Goal: Information Seeking & Learning: Learn about a topic

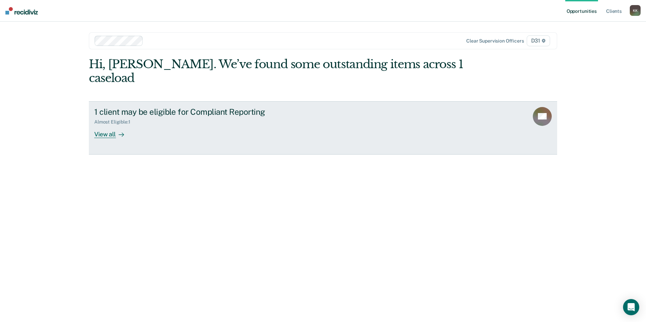
click at [153, 117] on div "Almost Eligible : 1" at bounding box center [212, 121] width 237 height 8
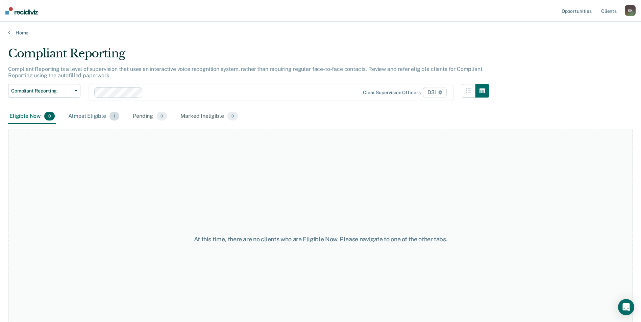
click at [92, 116] on div "Almost Eligible 1" at bounding box center [94, 116] width 54 height 15
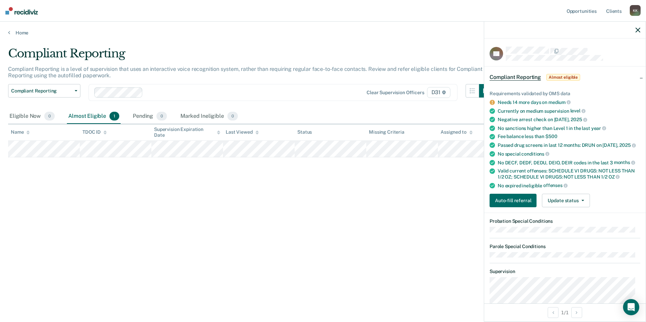
drag, startPoint x: 252, startPoint y: 51, endPoint x: 272, endPoint y: 47, distance: 19.6
click at [253, 51] on div "Compliant Reporting" at bounding box center [250, 56] width 484 height 19
click at [615, 14] on link "Client s" at bounding box center [614, 11] width 18 height 22
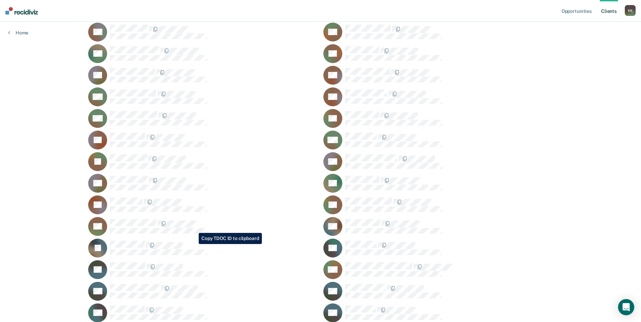
scroll to position [135, 0]
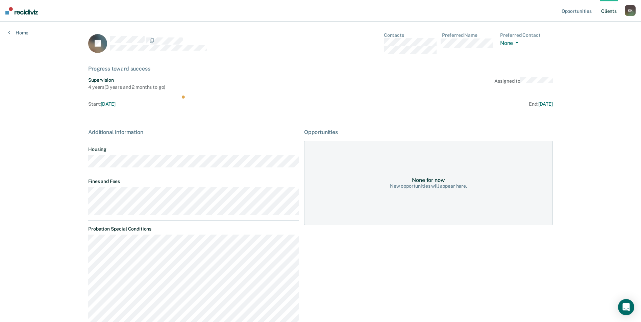
click at [606, 10] on link "Client s" at bounding box center [609, 11] width 18 height 22
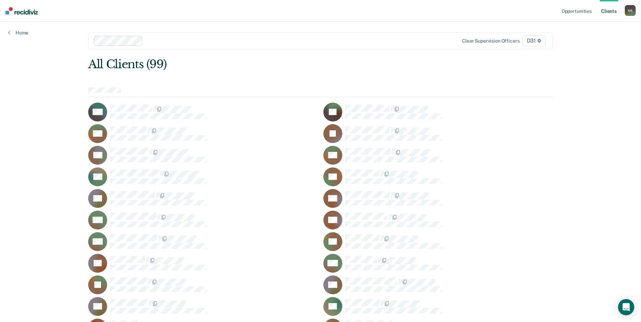
scroll to position [34, 0]
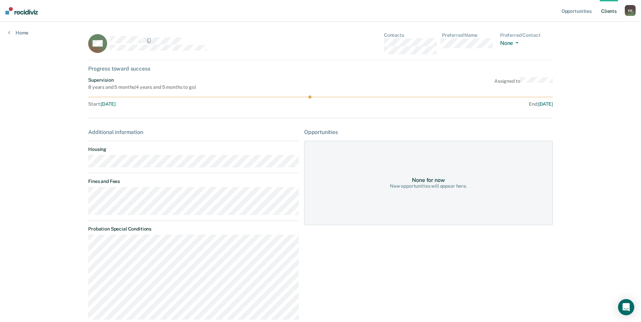
click at [608, 9] on link "Client s" at bounding box center [609, 11] width 18 height 22
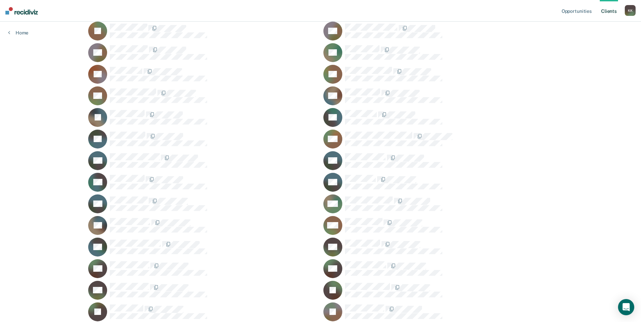
scroll to position [270, 0]
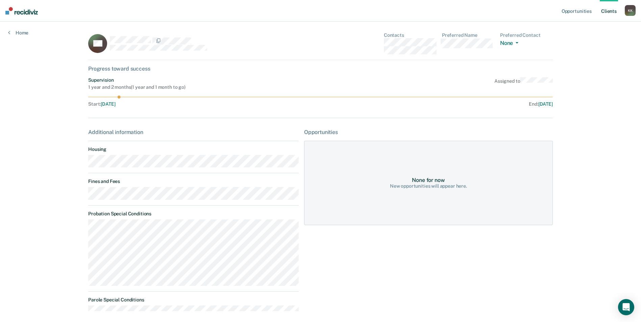
click at [607, 10] on link "Client s" at bounding box center [609, 11] width 18 height 22
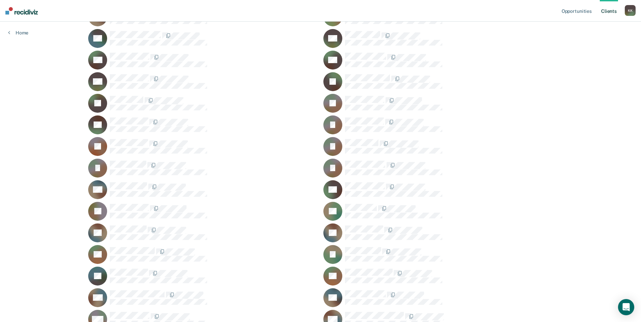
scroll to position [473, 0]
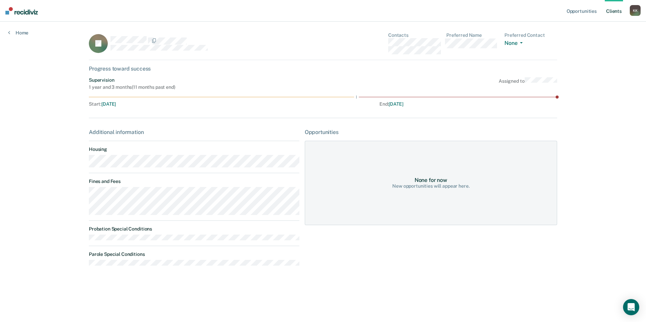
click at [610, 12] on link "Client s" at bounding box center [614, 11] width 18 height 22
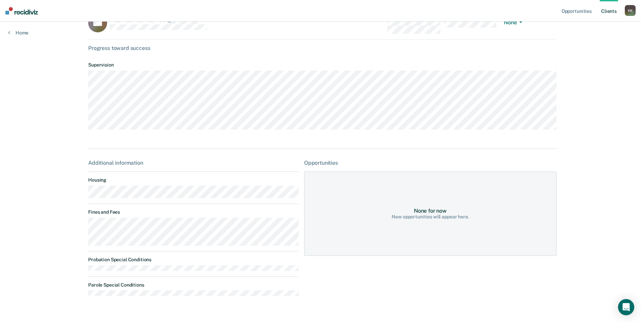
scroll to position [4, 0]
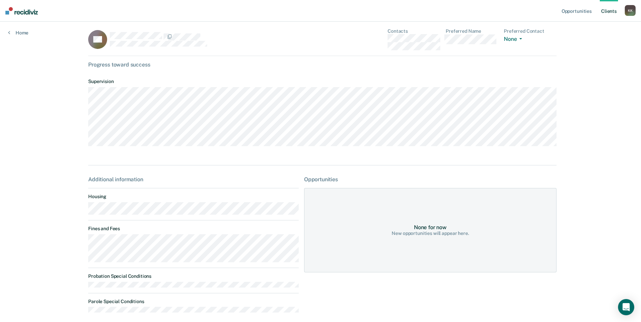
click at [611, 10] on link "Client s" at bounding box center [609, 11] width 18 height 22
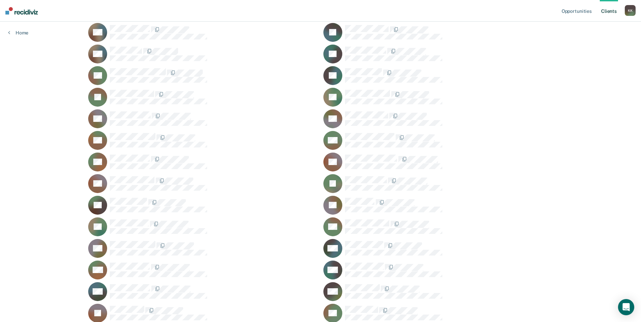
scroll to position [878, 0]
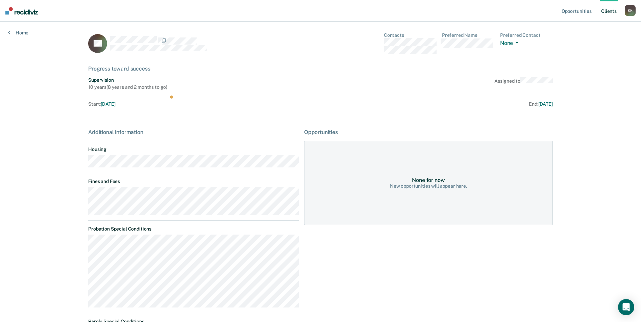
click at [604, 10] on link "Client s" at bounding box center [609, 11] width 18 height 22
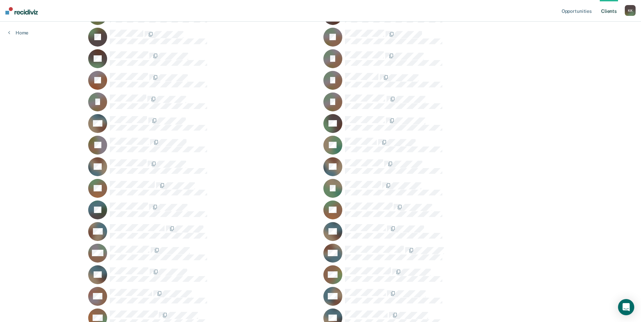
scroll to position [574, 0]
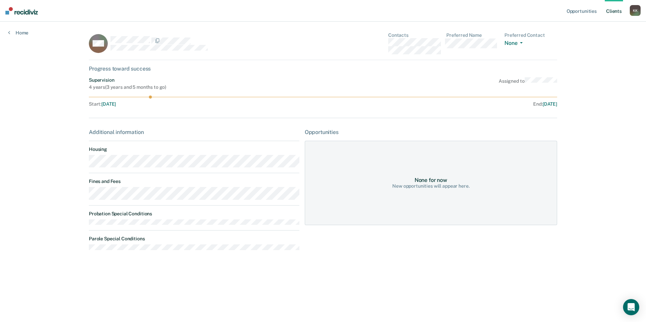
drag, startPoint x: 113, startPoint y: 201, endPoint x: 140, endPoint y: 206, distance: 27.3
click at [136, 209] on div "Additional information Housing Fines and Fees Probation Special Conditions Paro…" at bounding box center [194, 192] width 210 height 127
click at [615, 12] on link "Client s" at bounding box center [614, 11] width 18 height 22
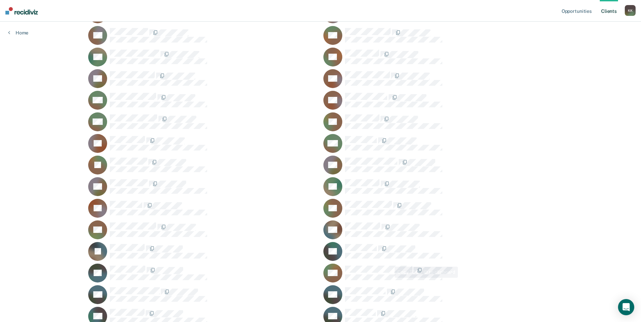
scroll to position [135, 0]
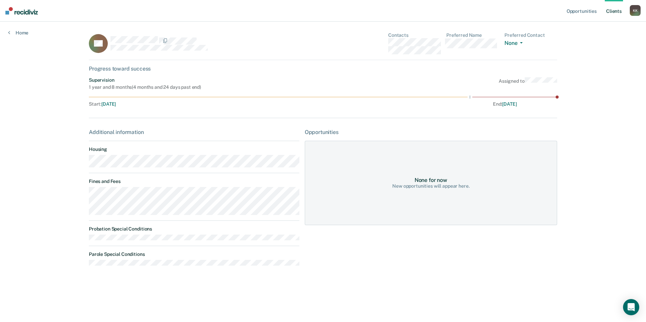
click at [615, 10] on link "Client s" at bounding box center [614, 11] width 18 height 22
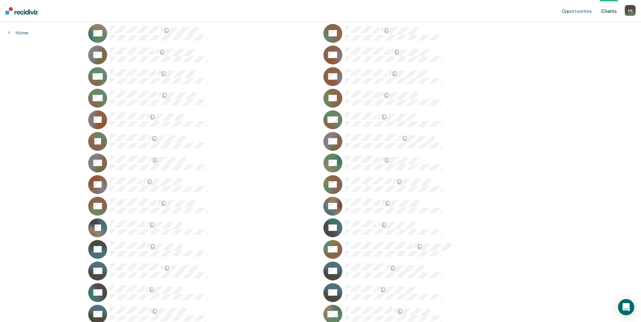
scroll to position [169, 0]
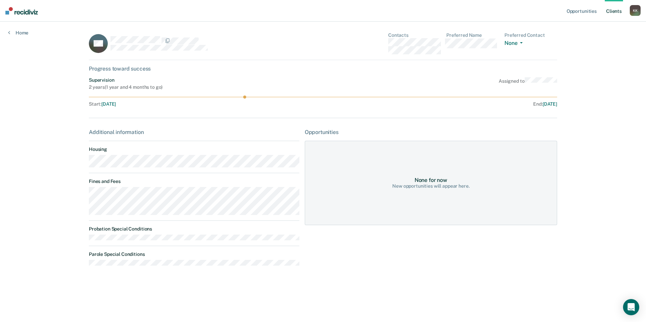
click at [618, 14] on link "Client s" at bounding box center [614, 11] width 18 height 22
